Goal: Task Accomplishment & Management: Complete application form

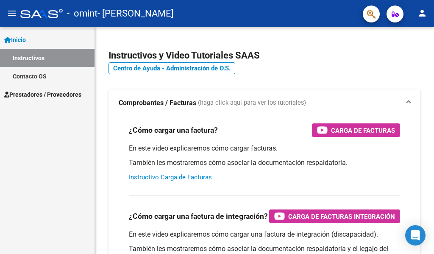
scroll to position [2139, 0]
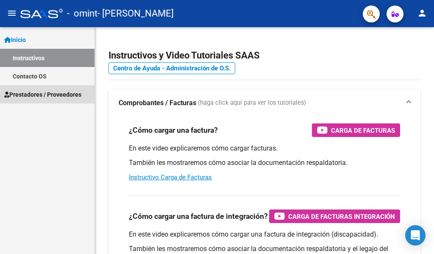
click at [47, 94] on span "Prestadores / Proveedores" at bounding box center [42, 94] width 77 height 9
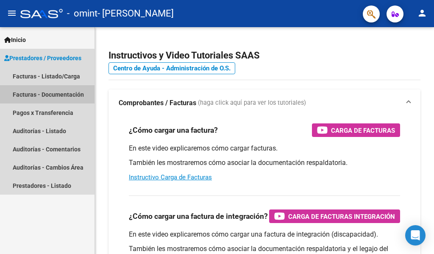
click at [56, 94] on link "Facturas - Documentación" at bounding box center [47, 94] width 95 height 18
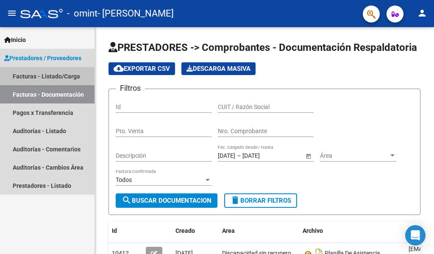
click at [33, 76] on link "Facturas - Listado/Carga" at bounding box center [47, 76] width 95 height 18
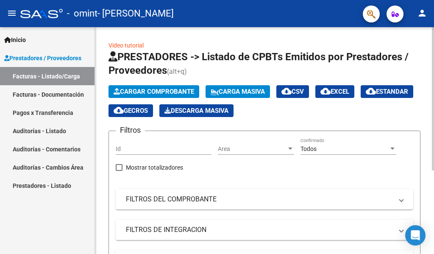
click at [158, 90] on span "Cargar Comprobante" at bounding box center [154, 92] width 81 height 8
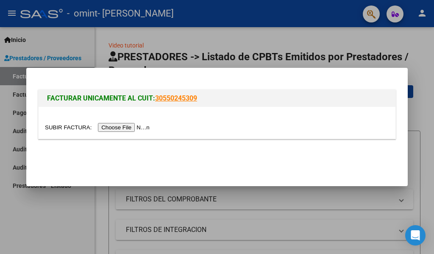
click at [143, 126] on input "file" at bounding box center [98, 127] width 107 height 9
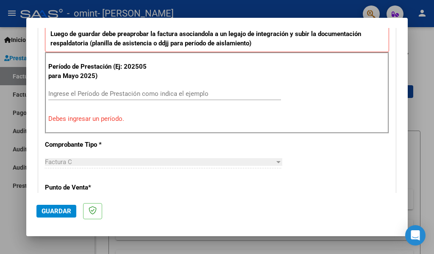
scroll to position [255, 0]
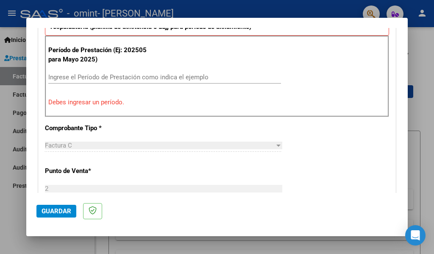
click at [72, 78] on input "Ingrese el Período de Prestación como indica el ejemplo" at bounding box center [164, 77] width 233 height 8
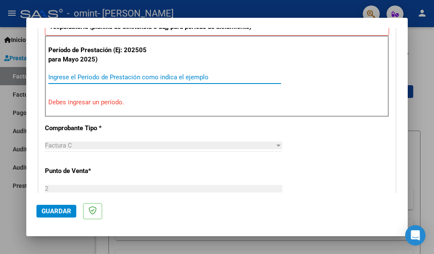
click at [72, 78] on input "Ingrese el Período de Prestación como indica el ejemplo" at bounding box center [164, 77] width 233 height 8
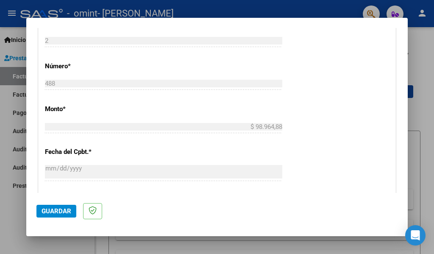
scroll to position [382, 0]
type input "202509"
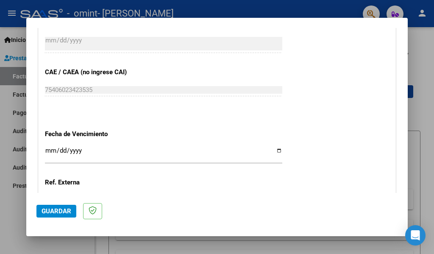
scroll to position [509, 0]
click at [52, 148] on input "Ingresar la fecha" at bounding box center [163, 153] width 237 height 14
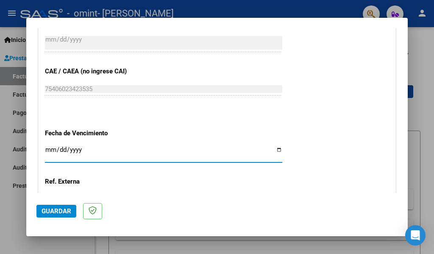
click at [275, 151] on input "Ingresar la fecha" at bounding box center [163, 153] width 237 height 14
type input "[DATE]"
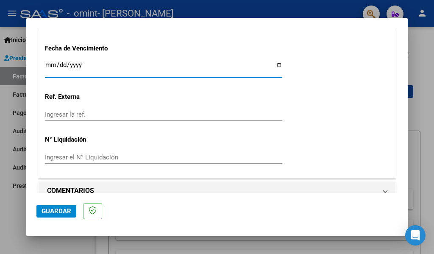
scroll to position [607, 0]
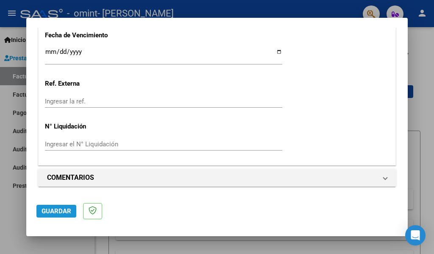
click at [59, 210] on span "Guardar" at bounding box center [57, 211] width 30 height 8
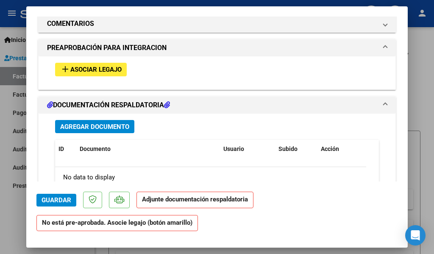
scroll to position [720, 0]
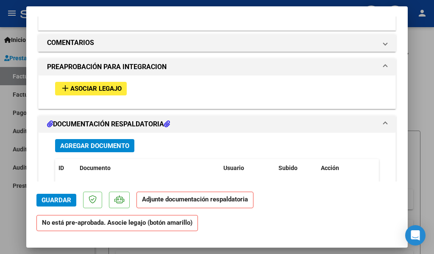
click at [76, 91] on span "Asociar Legajo" at bounding box center [95, 89] width 51 height 8
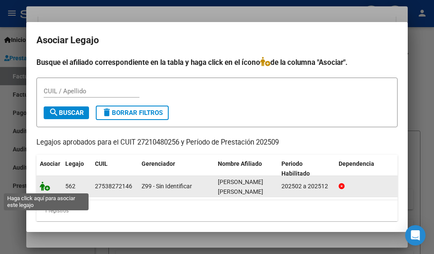
click at [44, 187] on icon at bounding box center [45, 185] width 10 height 9
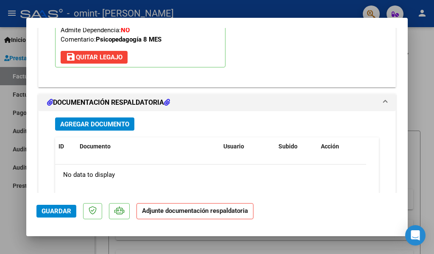
scroll to position [912, 0]
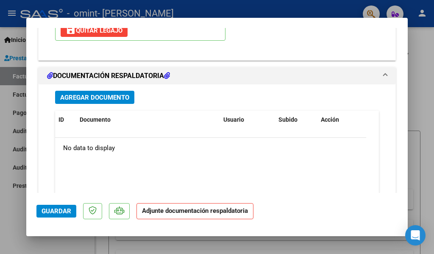
click at [118, 95] on span "Agregar Documento" at bounding box center [94, 98] width 69 height 8
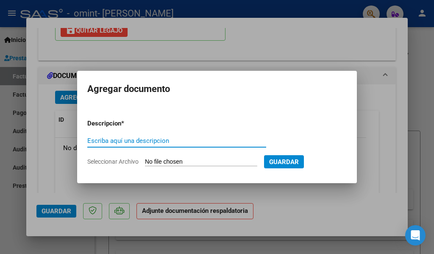
click at [142, 140] on input "Escriba aquí una descripcion" at bounding box center [176, 141] width 179 height 8
type input "f"
type input "Factura"
click at [138, 163] on span "Seleccionar Archivo" at bounding box center [112, 161] width 51 height 7
click at [145, 163] on input "Seleccionar Archivo" at bounding box center [201, 162] width 112 height 8
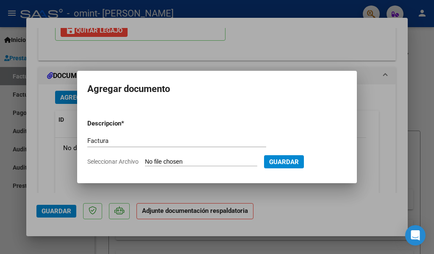
type input "C:\fakepath\Factura de Pérez Gómez Abby Rhonda. Septiembre 2025.pdf"
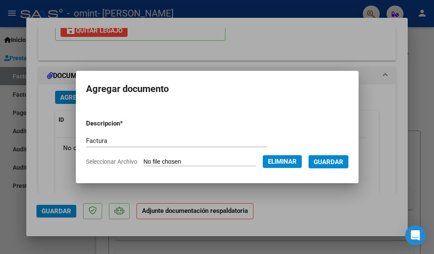
click at [333, 162] on span "Guardar" at bounding box center [329, 162] width 30 height 8
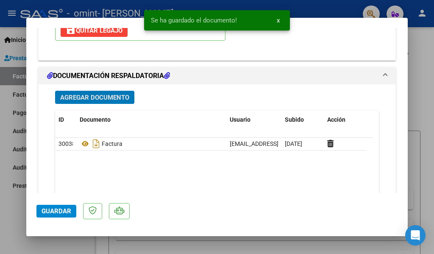
click at [113, 96] on span "Agregar Documento" at bounding box center [94, 98] width 69 height 8
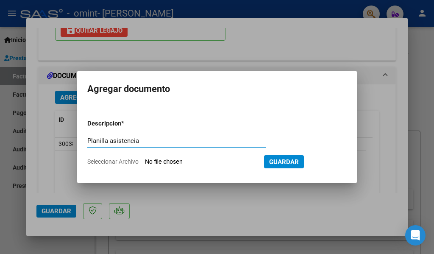
type input "Planilla asistencia"
click at [118, 162] on span "Seleccionar Archivo" at bounding box center [112, 161] width 51 height 7
click at [145, 162] on input "Seleccionar Archivo" at bounding box center [201, 162] width 112 height 8
type input "C:\fakepath\Planilla asistencia de pérez Gómez Abby Rhonda. Septiembre 2025.pdf"
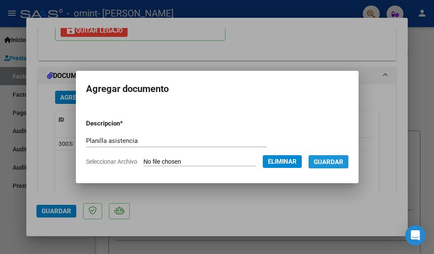
click at [339, 164] on span "Guardar" at bounding box center [329, 162] width 30 height 8
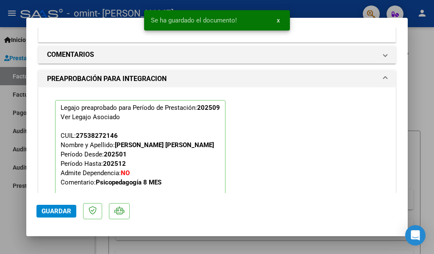
scroll to position [984, 0]
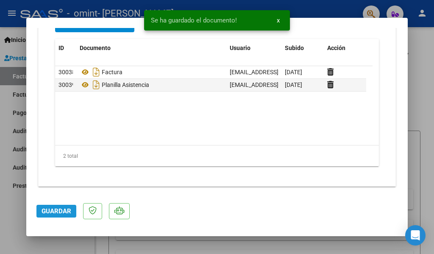
click at [64, 211] on span "Guardar" at bounding box center [57, 211] width 30 height 8
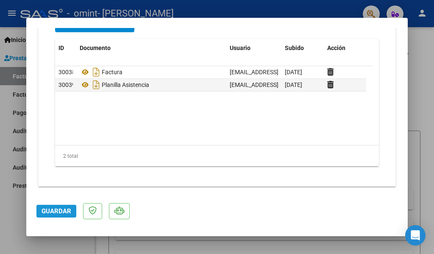
click at [59, 209] on span "Guardar" at bounding box center [57, 211] width 30 height 8
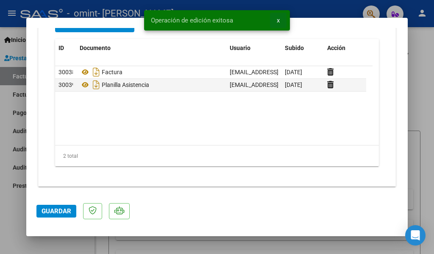
click at [278, 21] on span "x" at bounding box center [278, 21] width 3 height 8
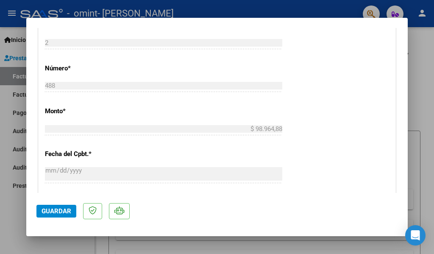
scroll to position [390, 0]
click at [419, 112] on div at bounding box center [217, 127] width 434 height 254
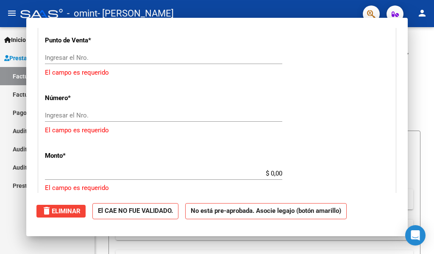
scroll to position [0, 0]
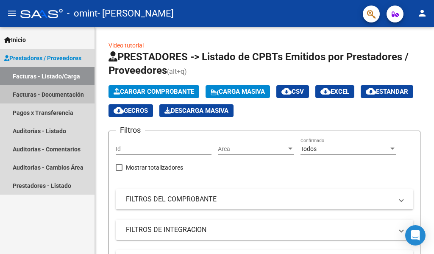
click at [58, 94] on link "Facturas - Documentación" at bounding box center [47, 94] width 95 height 18
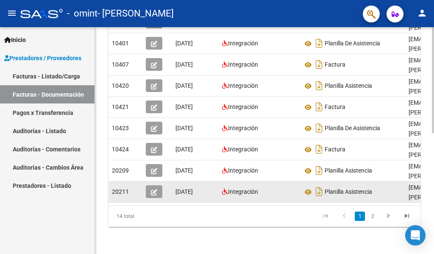
scroll to position [259, 0]
click at [154, 189] on icon "button" at bounding box center [154, 192] width 6 height 6
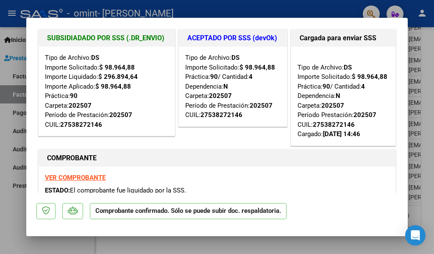
scroll to position [0, 0]
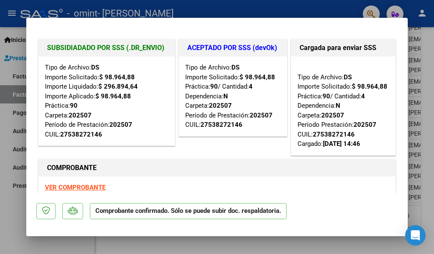
click at [18, 209] on div at bounding box center [217, 127] width 434 height 254
type input "$ 0,00"
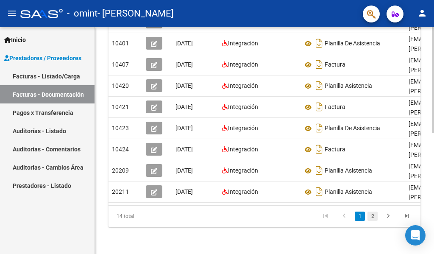
click at [372, 218] on link "2" at bounding box center [372, 215] width 10 height 9
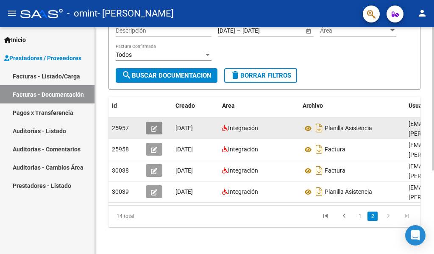
click at [156, 125] on icon "button" at bounding box center [154, 128] width 6 height 6
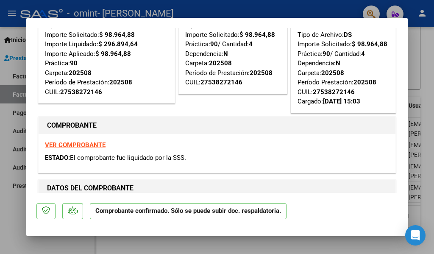
scroll to position [0, 0]
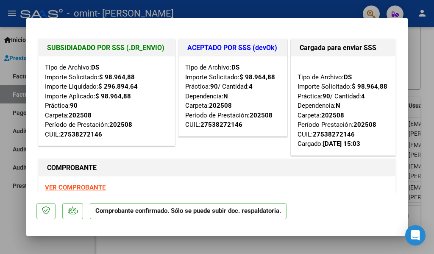
click at [67, 241] on div at bounding box center [217, 127] width 434 height 254
type input "$ 0,00"
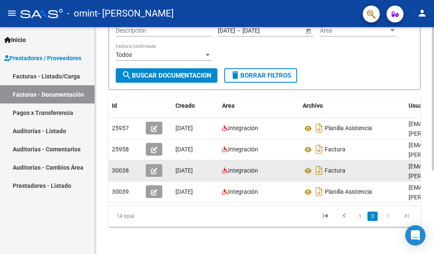
click at [153, 168] on icon "button" at bounding box center [154, 171] width 6 height 6
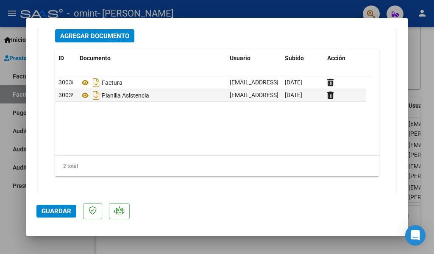
scroll to position [985, 0]
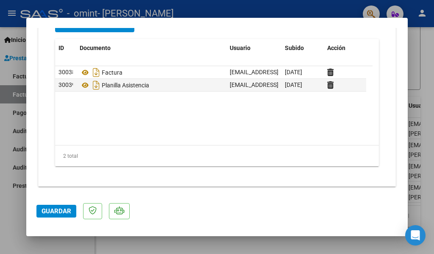
click at [11, 207] on div at bounding box center [217, 127] width 434 height 254
type input "$ 0,00"
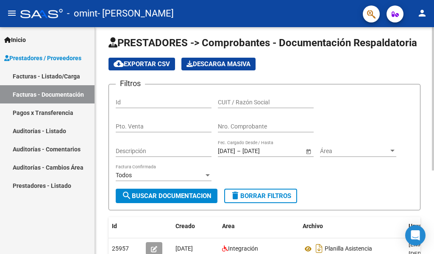
scroll to position [0, 0]
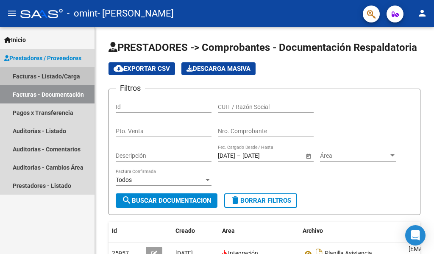
click at [49, 77] on link "Facturas - Listado/Carga" at bounding box center [47, 76] width 95 height 18
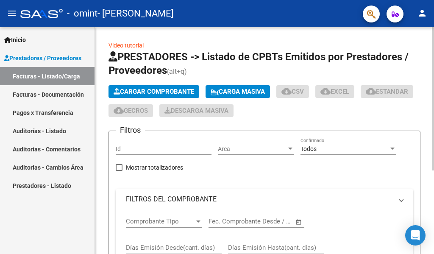
click at [153, 91] on span "Cargar Comprobante" at bounding box center [154, 92] width 81 height 8
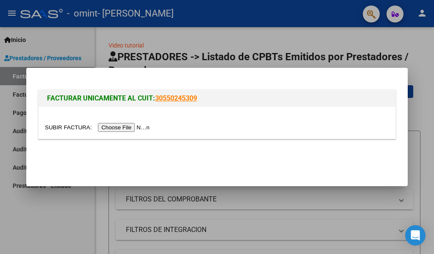
click at [125, 128] on input "file" at bounding box center [98, 127] width 107 height 9
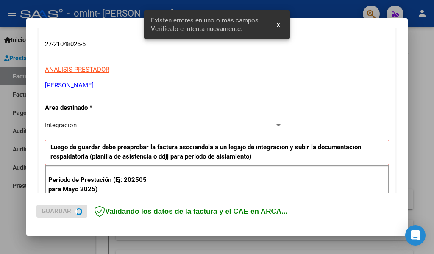
scroll to position [197, 0]
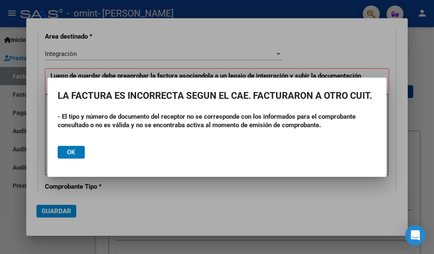
click at [77, 154] on button "Ok" at bounding box center [71, 152] width 27 height 13
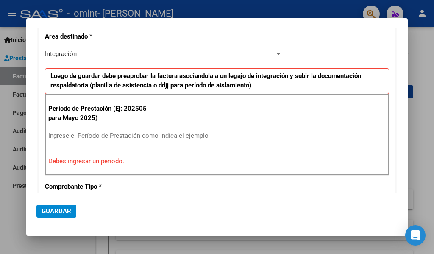
click at [17, 203] on div at bounding box center [217, 127] width 434 height 254
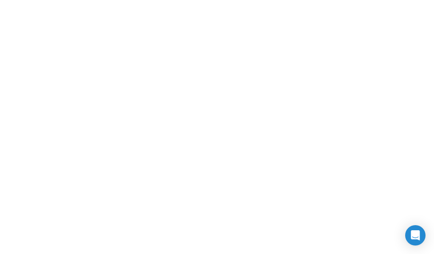
scroll to position [2139, 0]
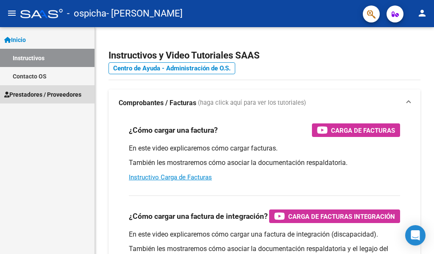
click at [36, 95] on span "Prestadores / Proveedores" at bounding box center [42, 94] width 77 height 9
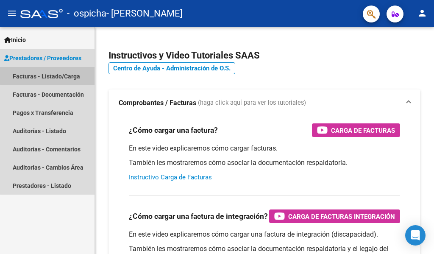
click at [50, 75] on link "Facturas - Listado/Carga" at bounding box center [47, 76] width 95 height 18
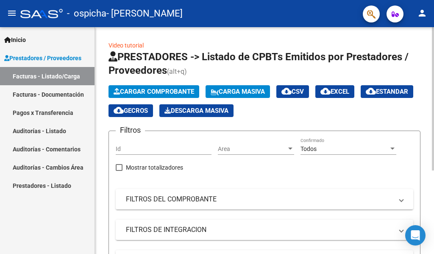
click at [141, 93] on span "Cargar Comprobante" at bounding box center [154, 92] width 81 height 8
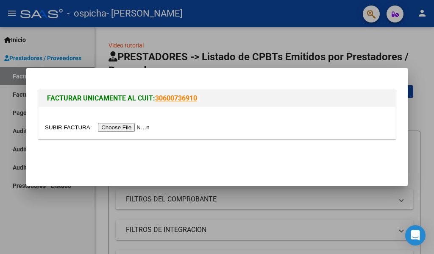
click at [117, 127] on input "file" at bounding box center [98, 127] width 107 height 9
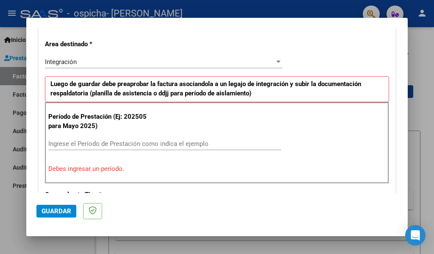
scroll to position [197, 0]
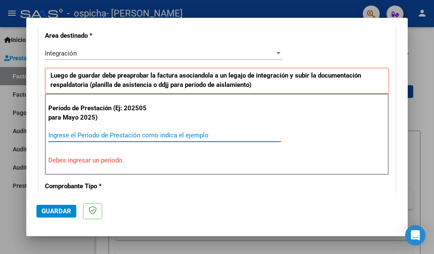
click at [72, 137] on input "Ingrese el Período de Prestación como indica el ejemplo" at bounding box center [164, 135] width 233 height 8
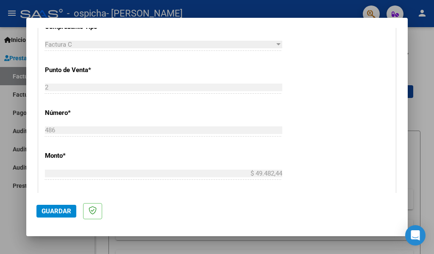
scroll to position [366, 0]
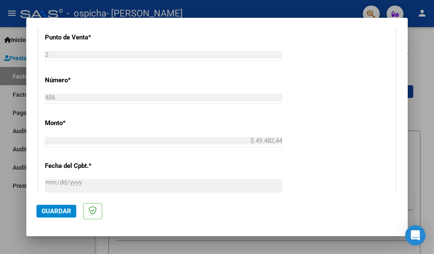
type input "202509"
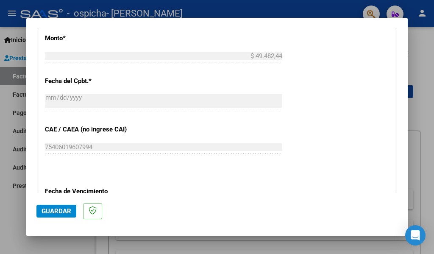
scroll to position [493, 0]
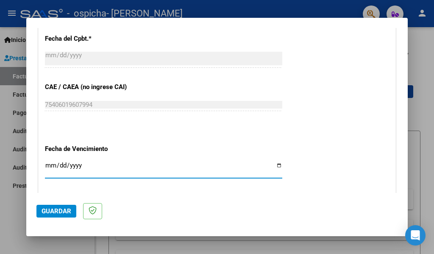
click at [276, 166] on input "Ingresar la fecha" at bounding box center [163, 169] width 237 height 14
type input "[DATE]"
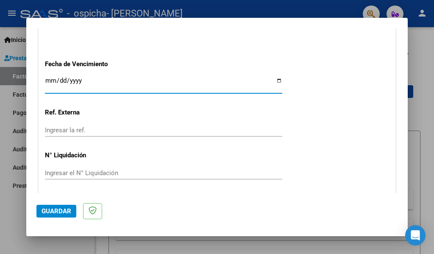
scroll to position [607, 0]
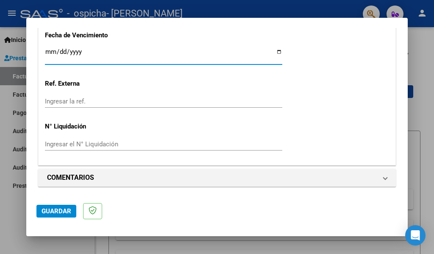
click at [54, 211] on span "Guardar" at bounding box center [57, 211] width 30 height 8
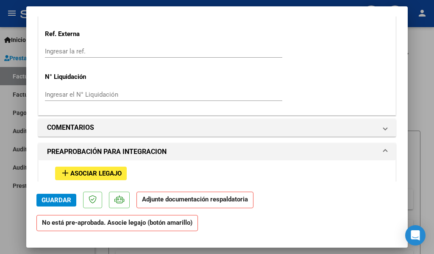
scroll to position [678, 0]
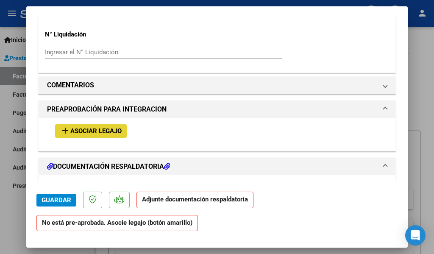
click at [73, 131] on span "Asociar Legajo" at bounding box center [95, 132] width 51 height 8
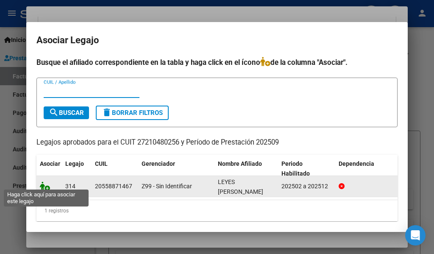
click at [41, 186] on icon at bounding box center [45, 185] width 10 height 9
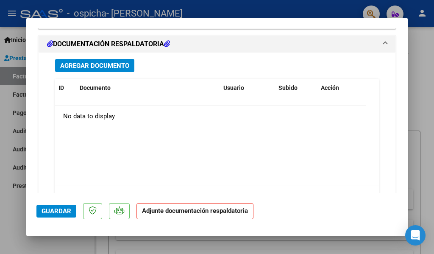
scroll to position [899, 0]
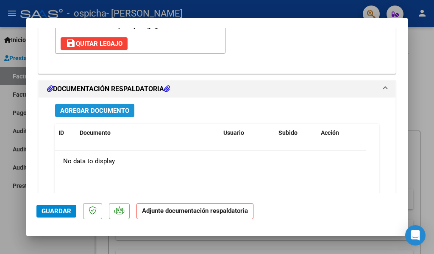
click at [116, 110] on span "Agregar Documento" at bounding box center [94, 111] width 69 height 8
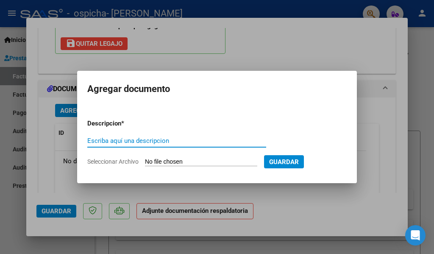
click at [124, 141] on input "Escriba aquí una descripcion" at bounding box center [176, 141] width 179 height 8
type input "f"
type input "Factura"
click at [129, 162] on span "Seleccionar Archivo" at bounding box center [112, 161] width 51 height 7
click at [145, 162] on input "Seleccionar Archivo" at bounding box center [201, 162] width 112 height 8
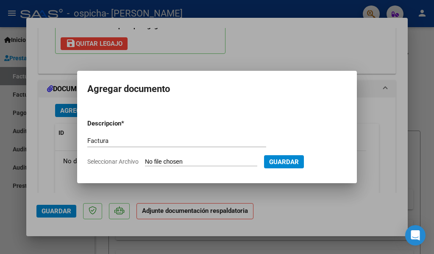
click at [120, 161] on span "Seleccionar Archivo" at bounding box center [112, 161] width 51 height 7
click at [145, 161] on input "Seleccionar Archivo" at bounding box center [201, 162] width 112 height 8
type input "C:\fakepath\Factura [PERSON_NAME] [PERSON_NAME]. [DATE].pdf"
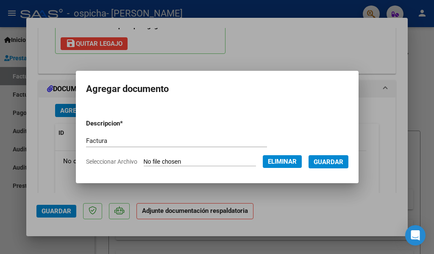
click at [330, 163] on span "Guardar" at bounding box center [329, 162] width 30 height 8
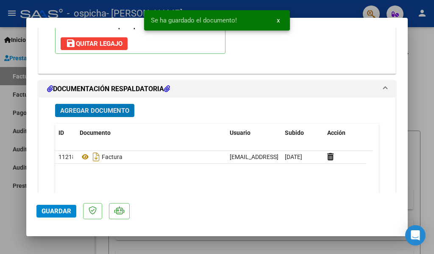
click at [124, 114] on span "Agregar Documento" at bounding box center [94, 111] width 69 height 8
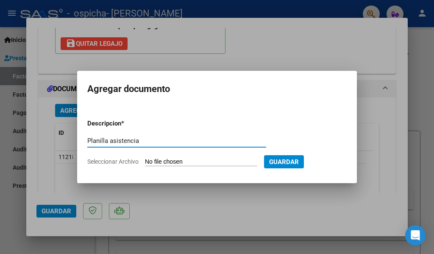
type input "Planilla asistencia"
click at [120, 159] on span "Seleccionar Archivo" at bounding box center [112, 161] width 51 height 7
click at [145, 159] on input "Seleccionar Archivo" at bounding box center [201, 162] width 112 height 8
type input "C:\fakepath\Planilla asistencia [PERSON_NAME]. [DATE].pdf"
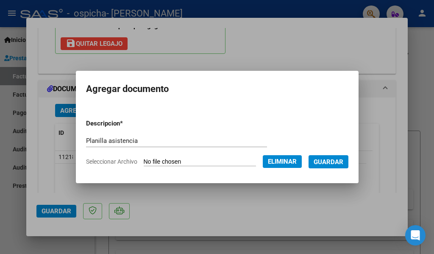
click at [332, 160] on span "Guardar" at bounding box center [329, 162] width 30 height 8
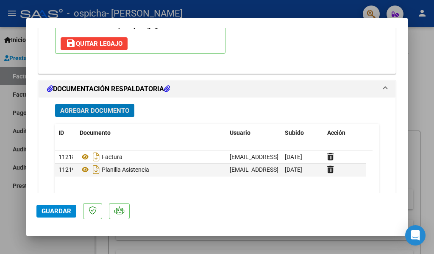
click at [64, 209] on span "Guardar" at bounding box center [57, 211] width 30 height 8
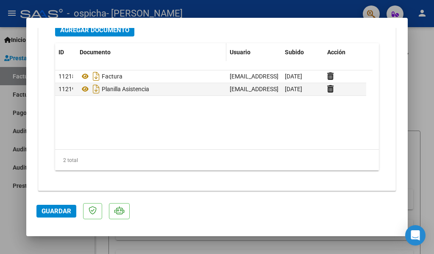
scroll to position [984, 0]
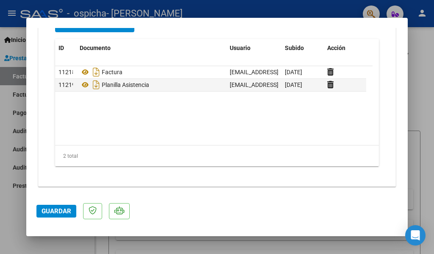
click at [56, 211] on span "Guardar" at bounding box center [57, 211] width 30 height 8
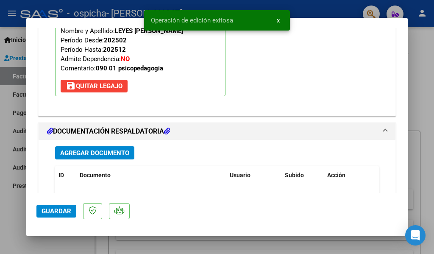
scroll to position [772, 0]
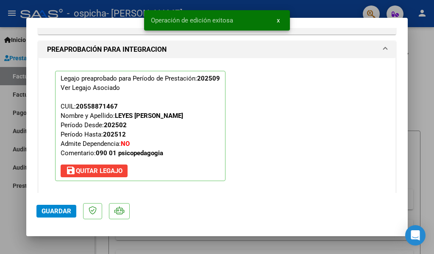
click at [416, 96] on div at bounding box center [217, 127] width 434 height 254
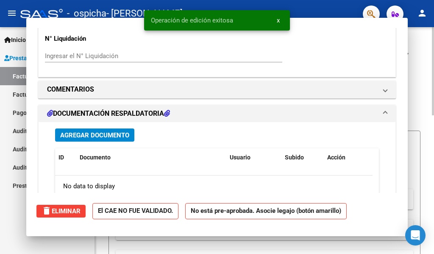
scroll to position [0, 0]
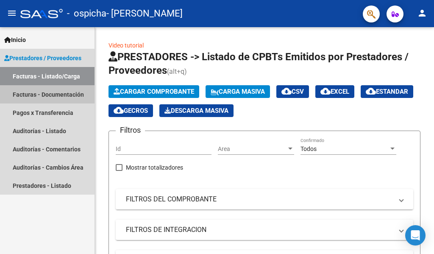
click at [47, 94] on link "Facturas - Documentación" at bounding box center [47, 94] width 95 height 18
